Goal: Information Seeking & Learning: Learn about a topic

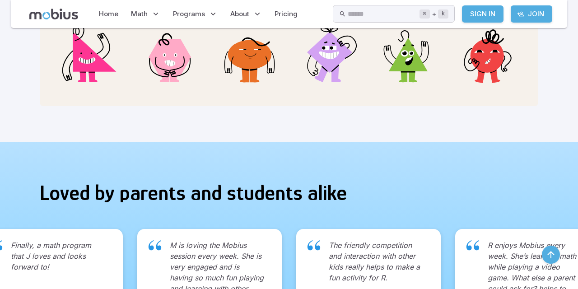
scroll to position [1007, 0]
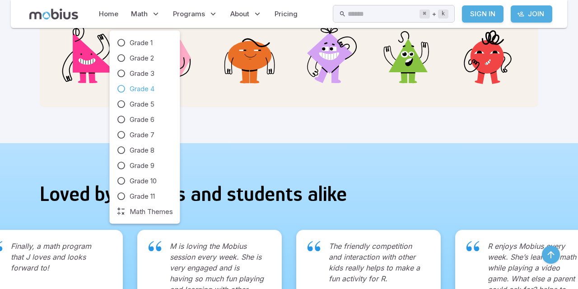
click at [123, 89] on icon at bounding box center [121, 88] width 9 height 9
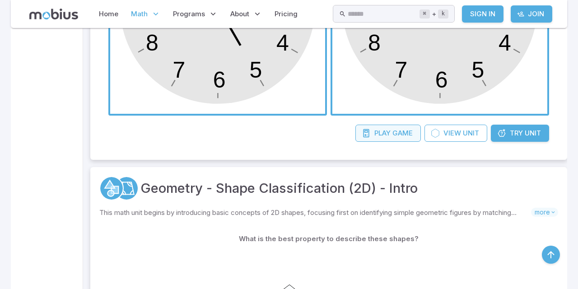
scroll to position [432, 0]
click at [385, 128] on span "Play" at bounding box center [382, 133] width 16 height 10
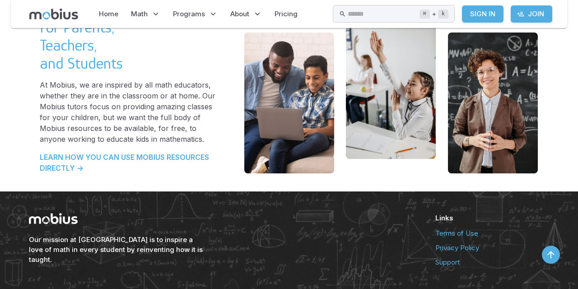
scroll to position [1957, 0]
